Goal: Task Accomplishment & Management: Complete application form

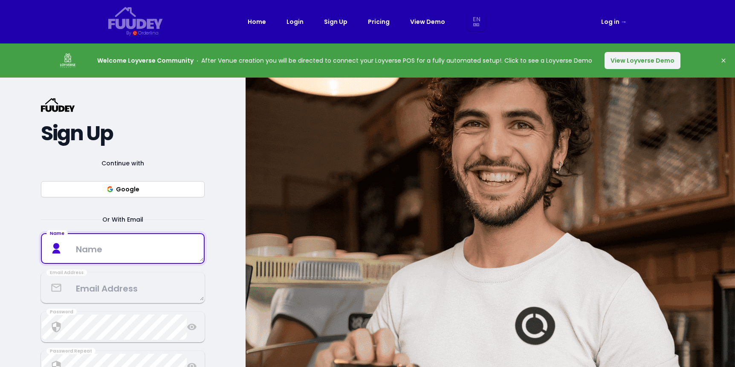
select select "en"
type textarea "[PERSON_NAME]"
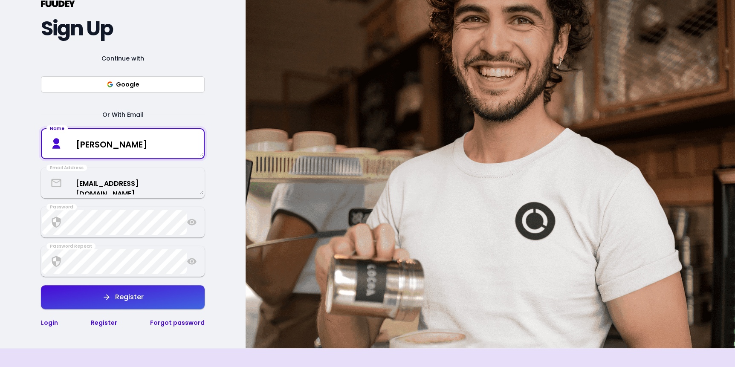
scroll to position [116, 0]
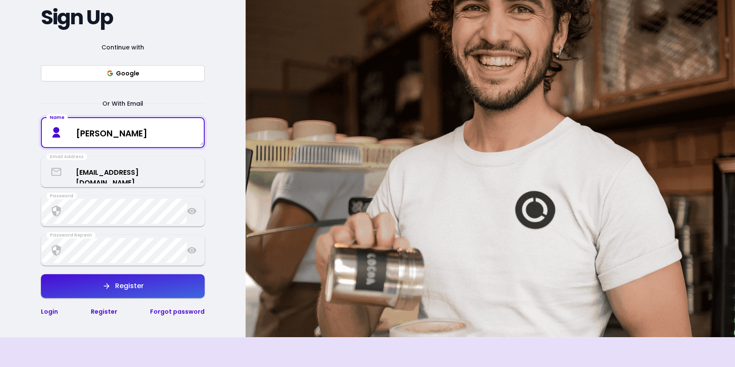
click at [125, 178] on textarea "[EMAIL_ADDRESS][DOMAIN_NAME]" at bounding box center [123, 172] width 162 height 23
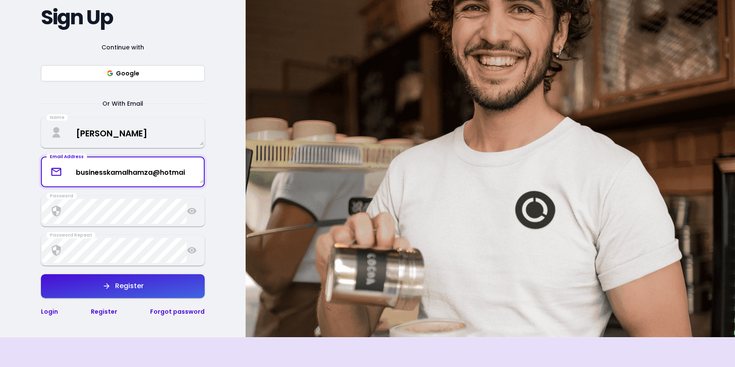
scroll to position [0, 0]
type textarea "b"
type textarea "[EMAIL_ADDRESS][DOMAIN_NAME]"
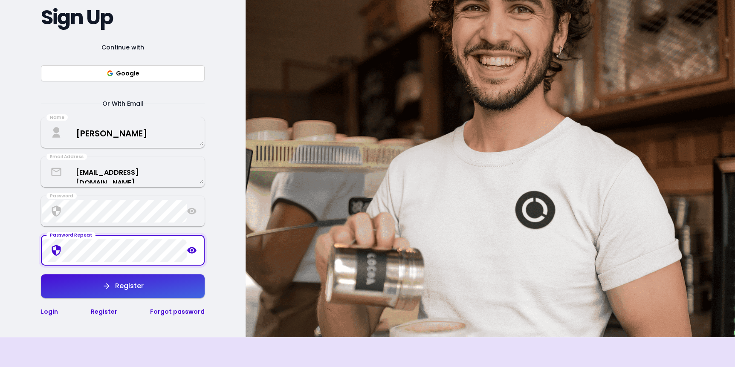
click at [148, 284] on button "Register" at bounding box center [123, 286] width 164 height 24
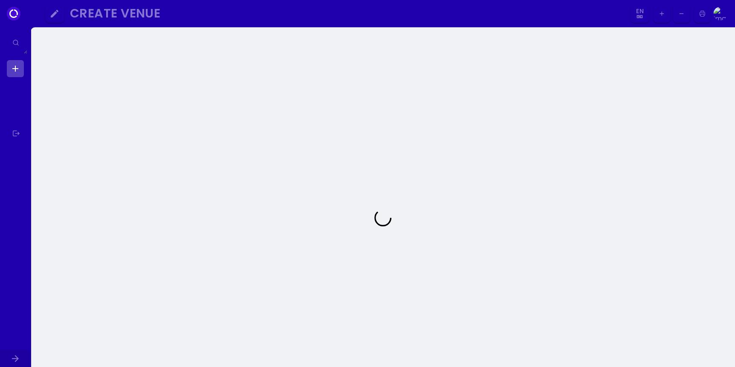
select select "en"
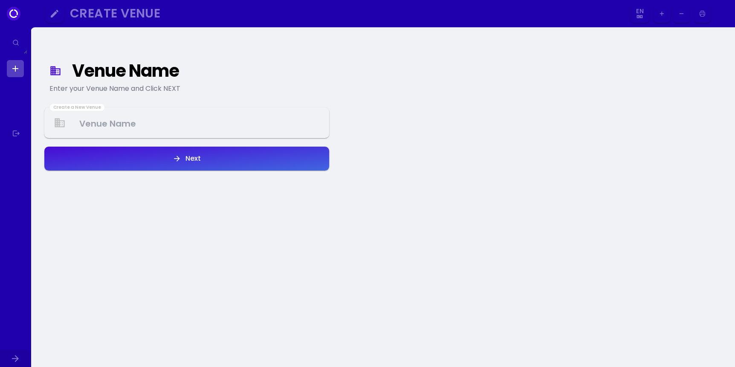
select select "en"
click at [142, 114] on Venue at bounding box center [186, 122] width 283 height 25
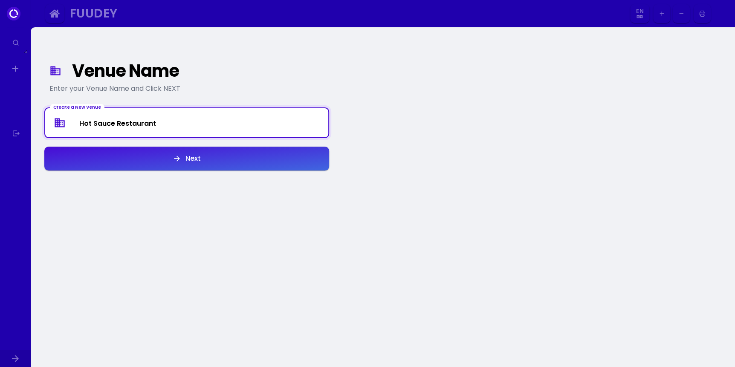
type Venue "Hot Sauce Restaurant"
click at [160, 155] on button "Next" at bounding box center [186, 159] width 285 height 24
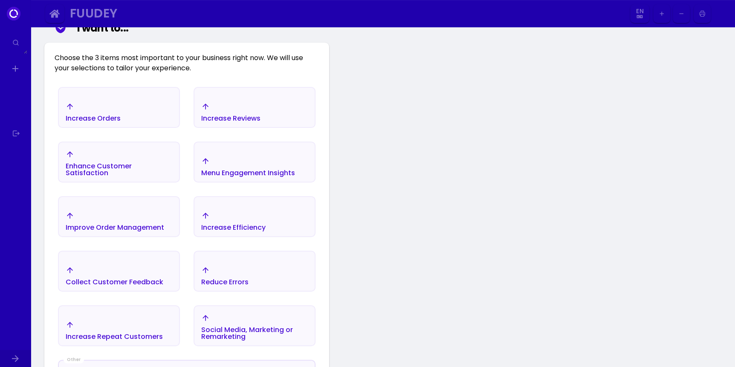
scroll to position [137, 0]
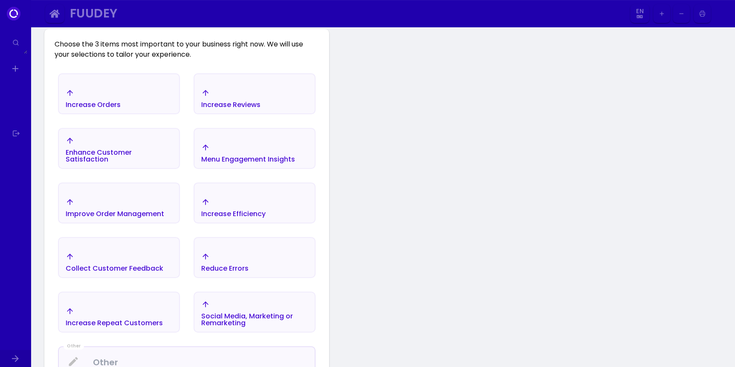
click at [105, 103] on div "Increase Orders" at bounding box center [93, 104] width 55 height 7
click at [272, 212] on div "Increase Efficiency" at bounding box center [254, 208] width 120 height 30
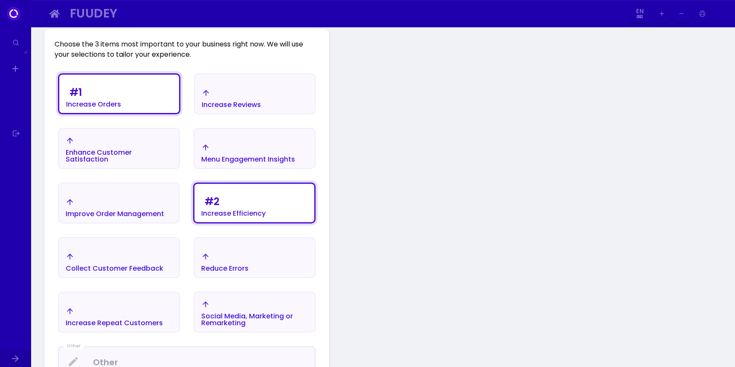
click at [259, 307] on div "Social Media, Marketing or Remarketing" at bounding box center [254, 313] width 107 height 26
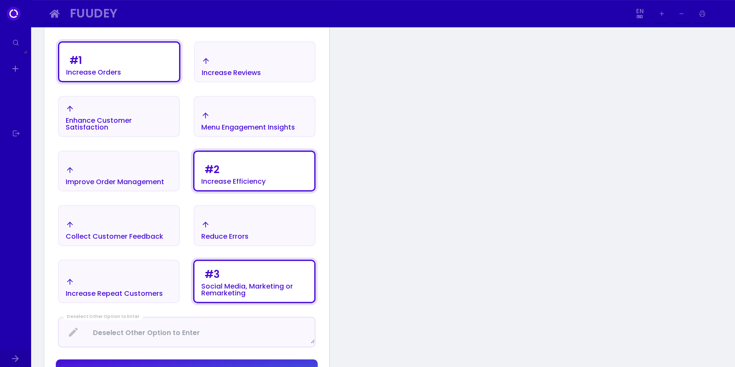
scroll to position [215, 0]
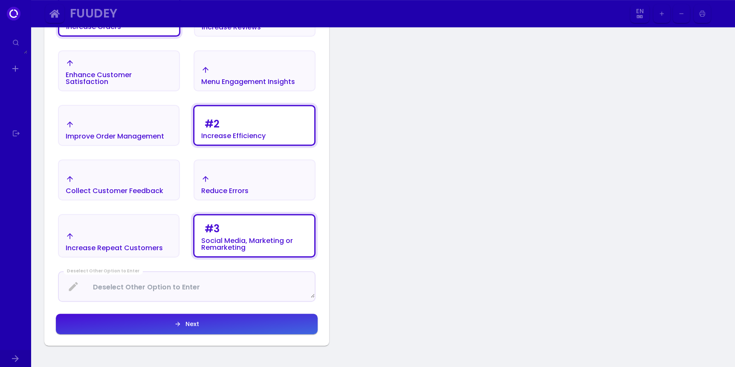
click at [204, 323] on button "Next" at bounding box center [187, 324] width 262 height 20
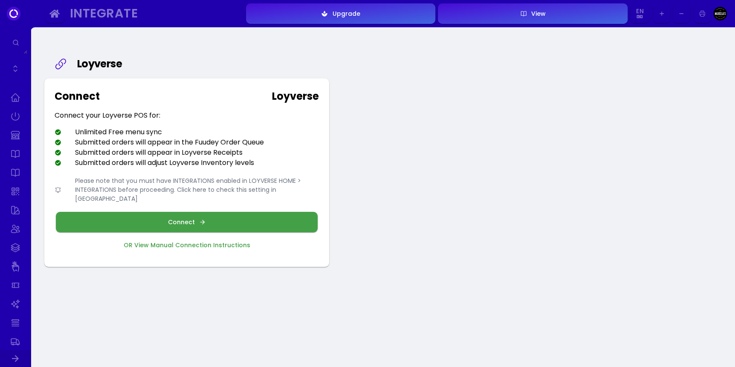
click at [250, 214] on button "Connect" at bounding box center [187, 222] width 262 height 20
